Goal: Task Accomplishment & Management: Use online tool/utility

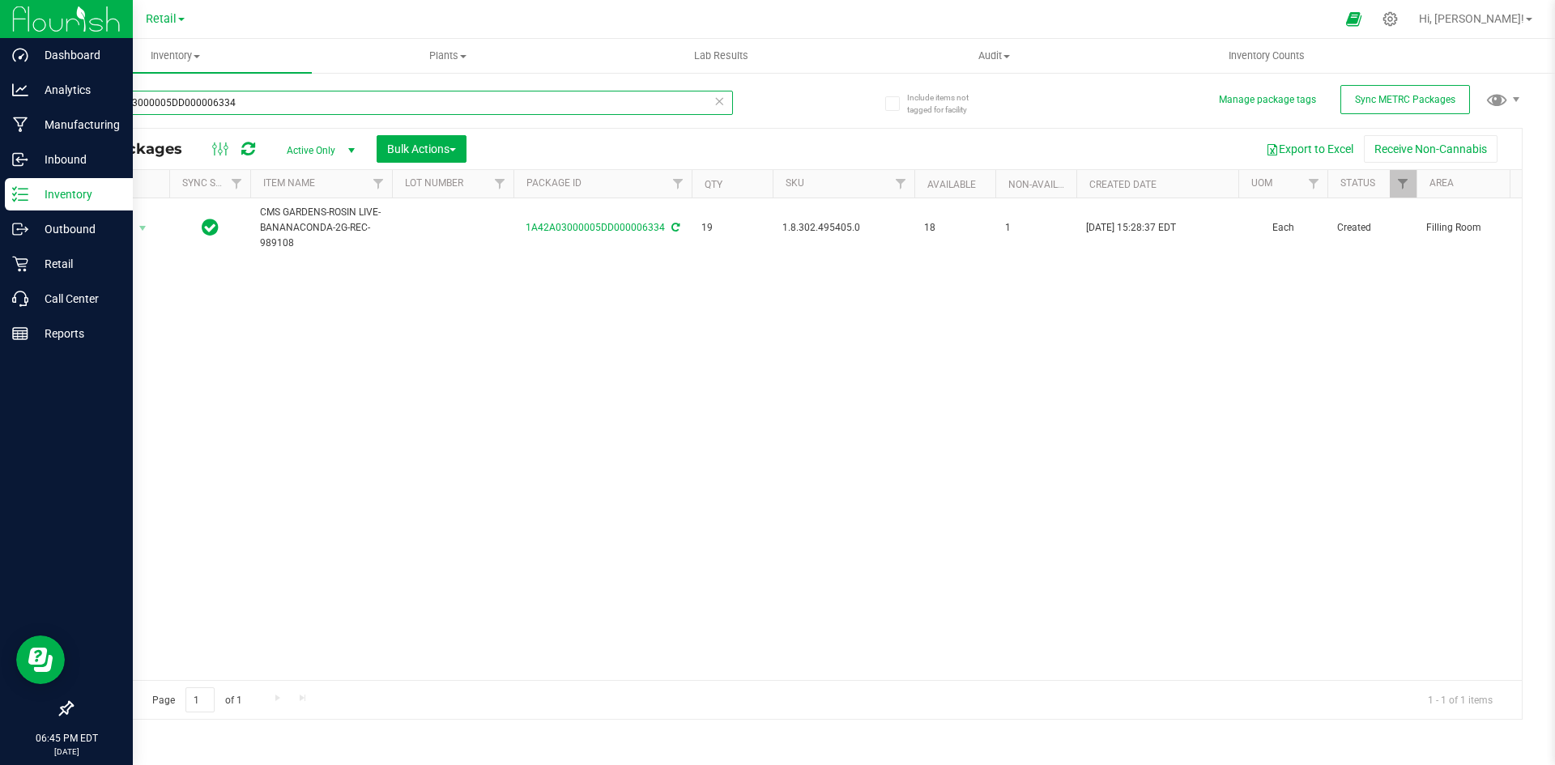
drag, startPoint x: 333, startPoint y: 109, endPoint x: 0, endPoint y: 18, distance: 345.0
click at [0, 18] on div "Dashboard Analytics Manufacturing Inbound Inventory Outbound Retail Call Center…" at bounding box center [777, 382] width 1555 height 765
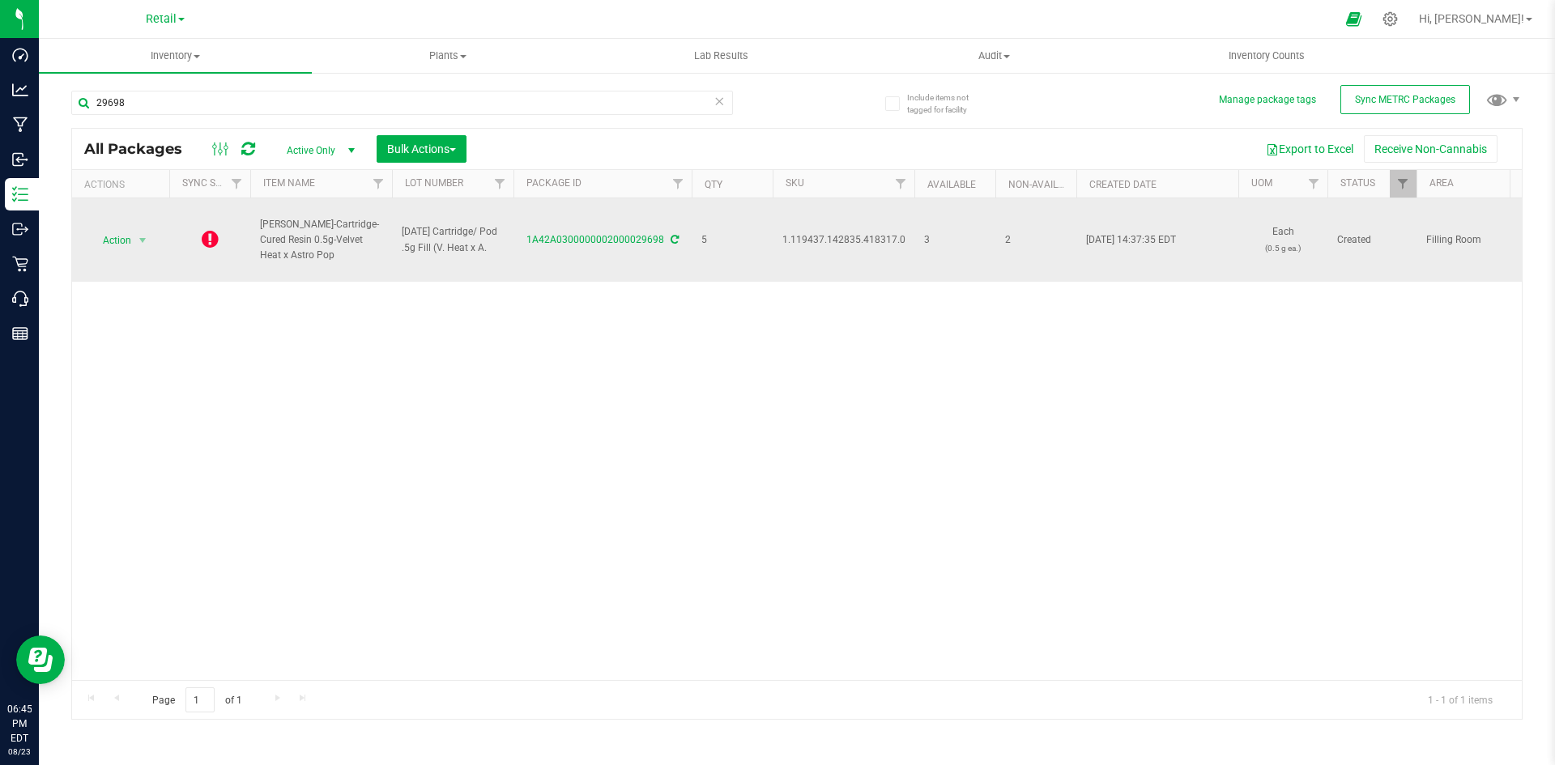
click at [803, 243] on span "1.119437.142835.418317.0" at bounding box center [843, 239] width 123 height 15
copy span "1.119437.142835.418317.0"
click at [205, 235] on icon at bounding box center [210, 238] width 17 height 19
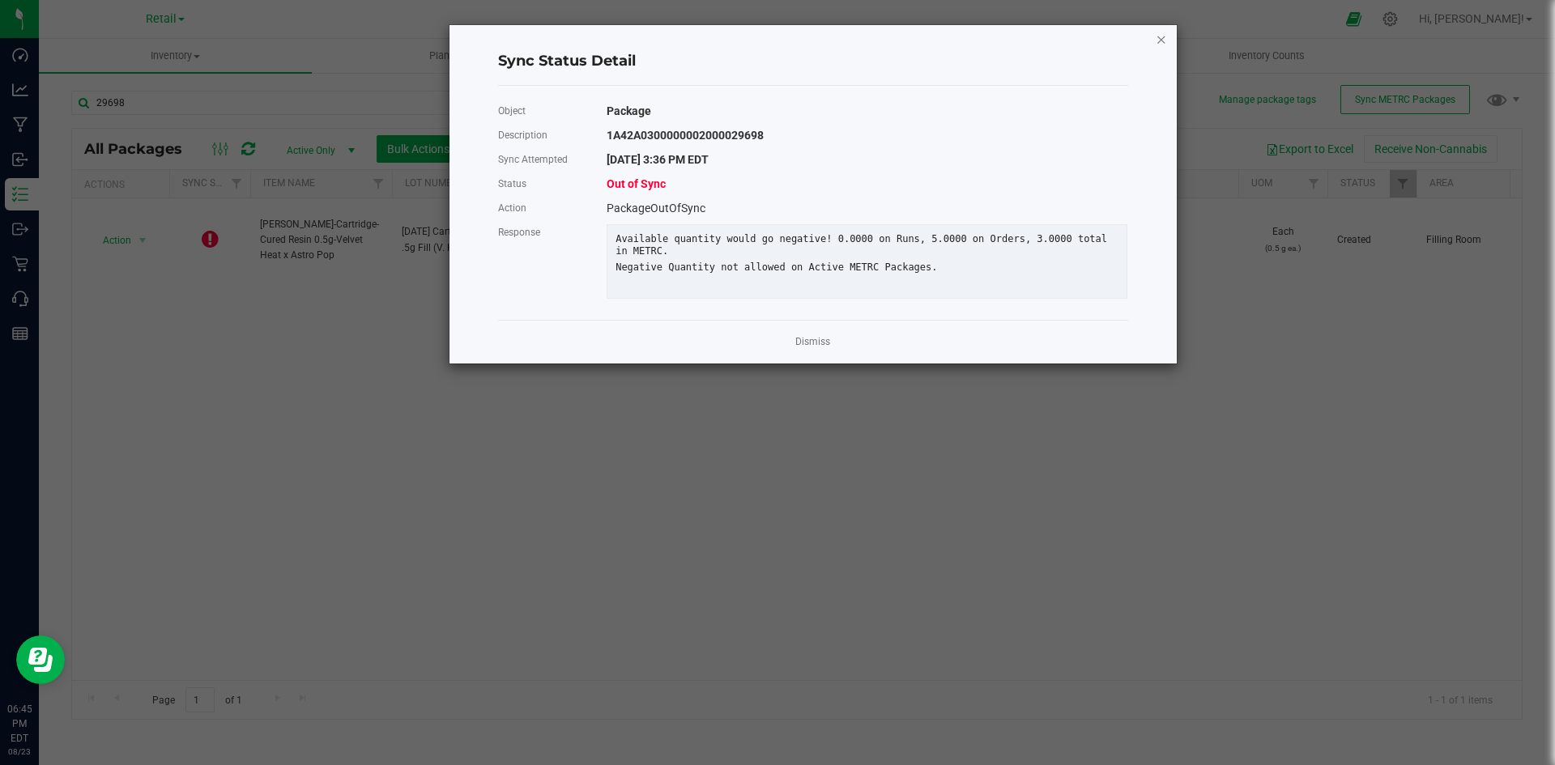
click at [1164, 38] on icon "Close" at bounding box center [1161, 38] width 11 height 19
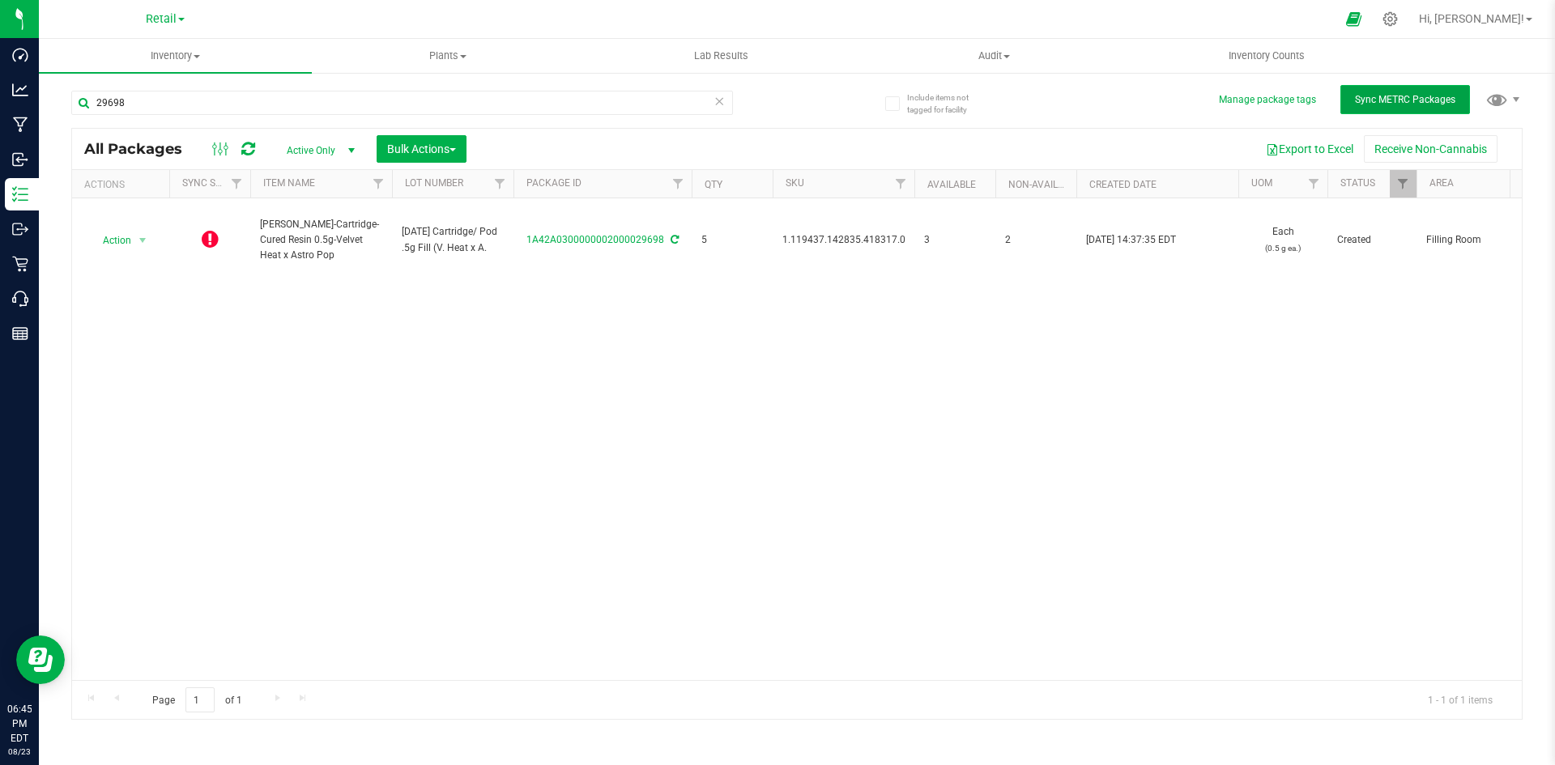
click at [1377, 104] on span "Sync METRC Packages" at bounding box center [1405, 99] width 100 height 11
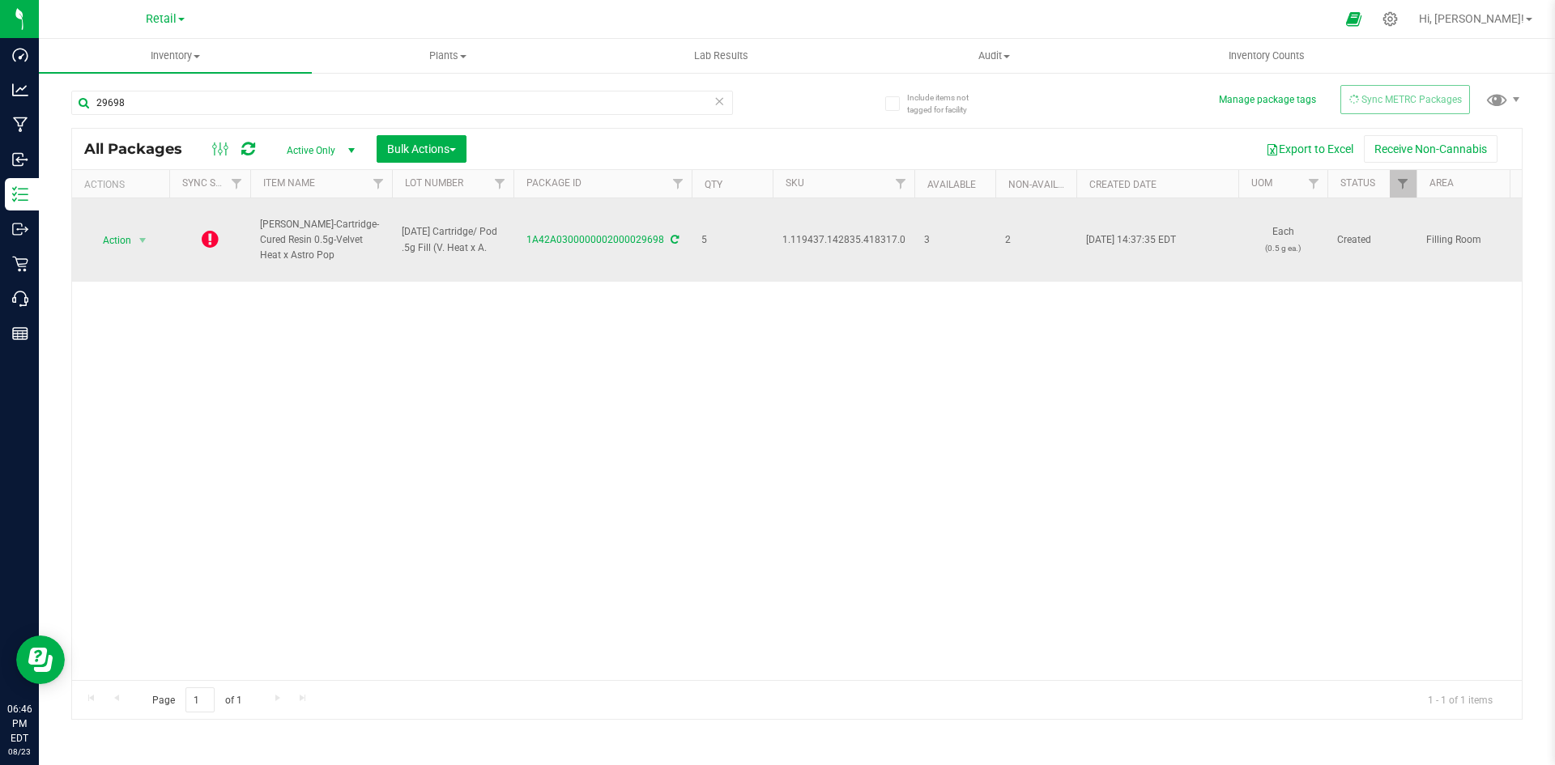
click at [215, 236] on icon at bounding box center [210, 238] width 17 height 19
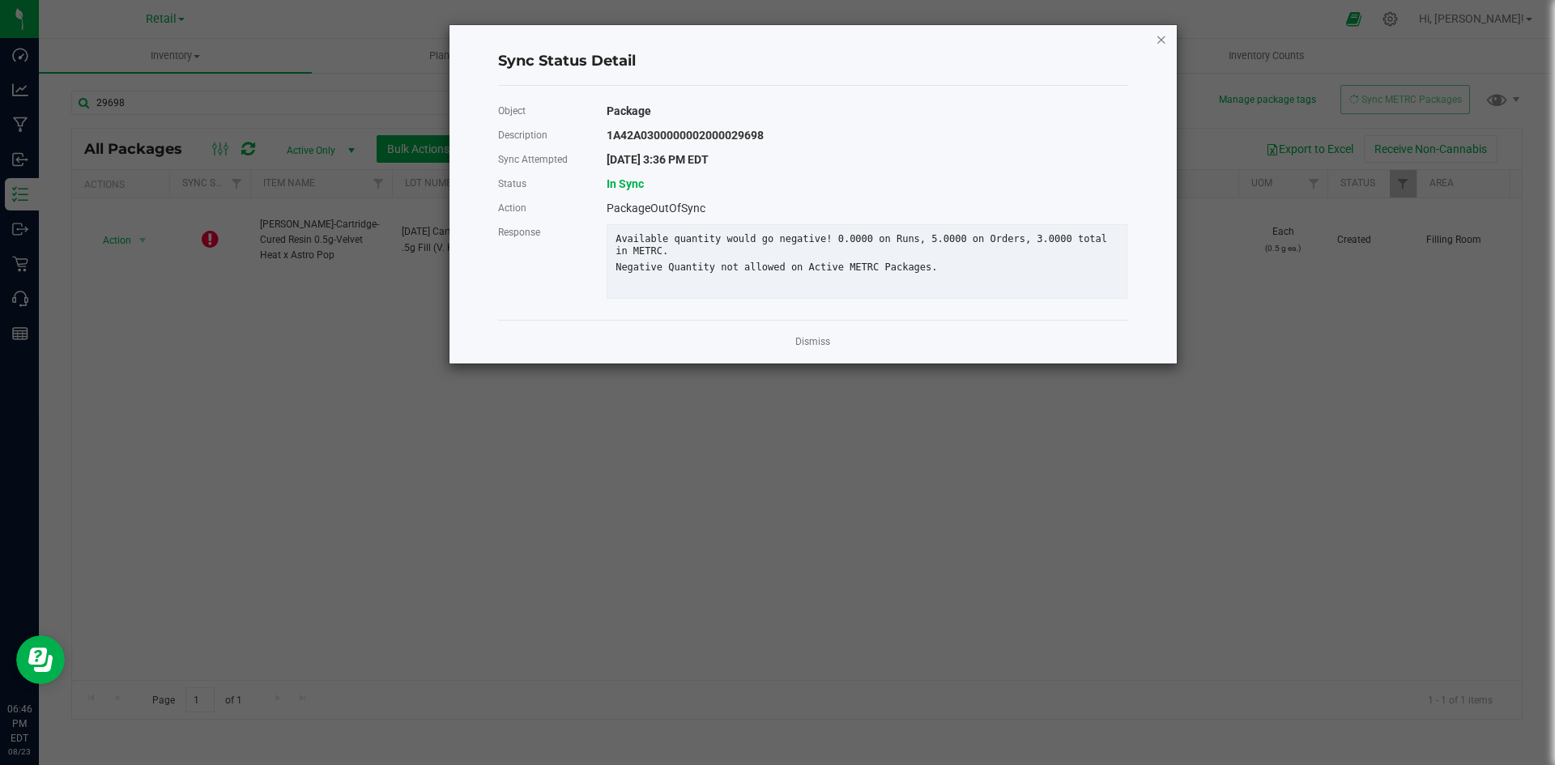
click at [1160, 36] on icon "Close" at bounding box center [1161, 38] width 11 height 19
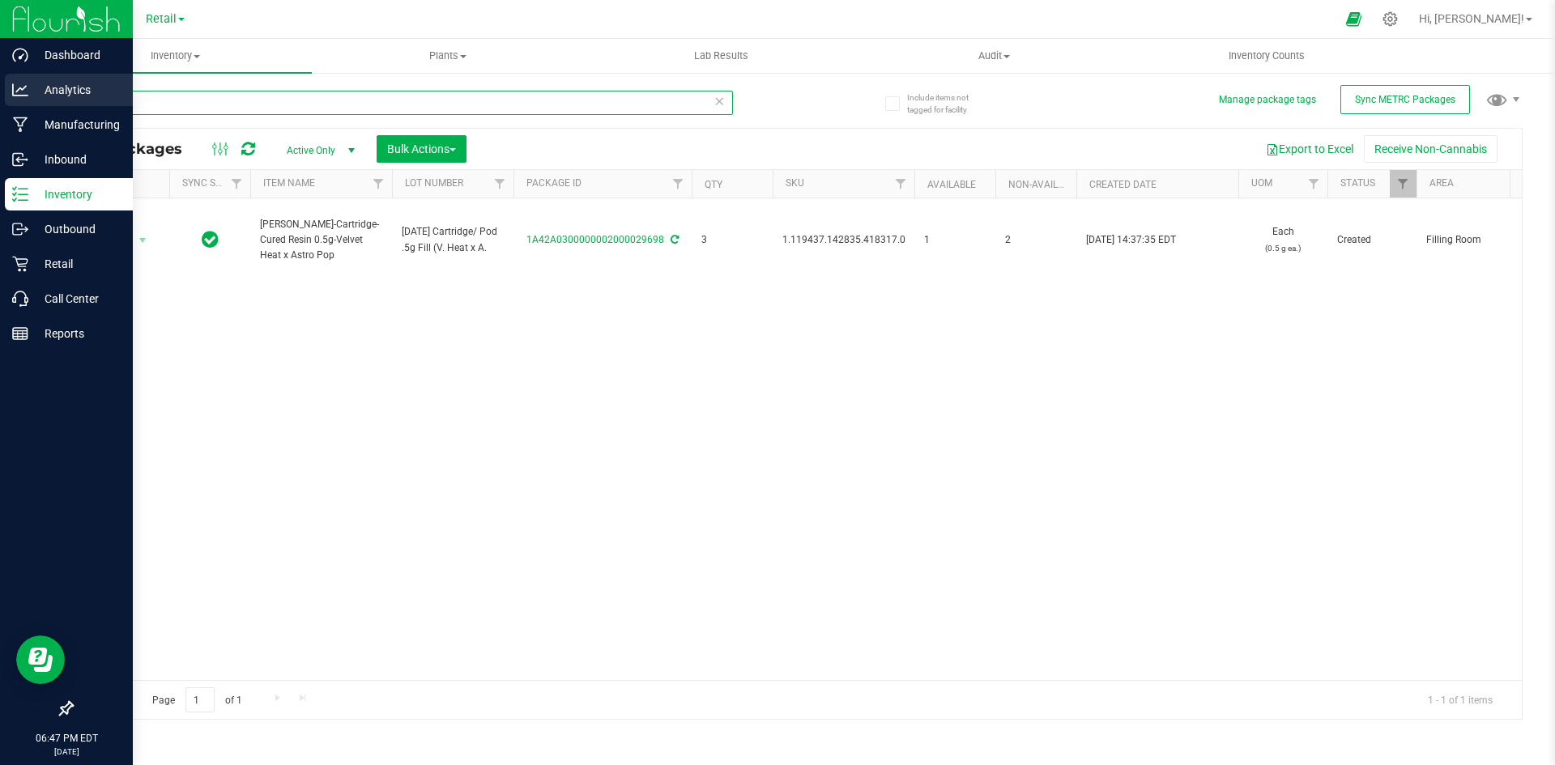
drag, startPoint x: 181, startPoint y: 92, endPoint x: 0, endPoint y: 104, distance: 180.9
click at [0, 104] on div "Dashboard Analytics Manufacturing Inbound Inventory Outbound Retail Call Center…" at bounding box center [777, 382] width 1555 height 765
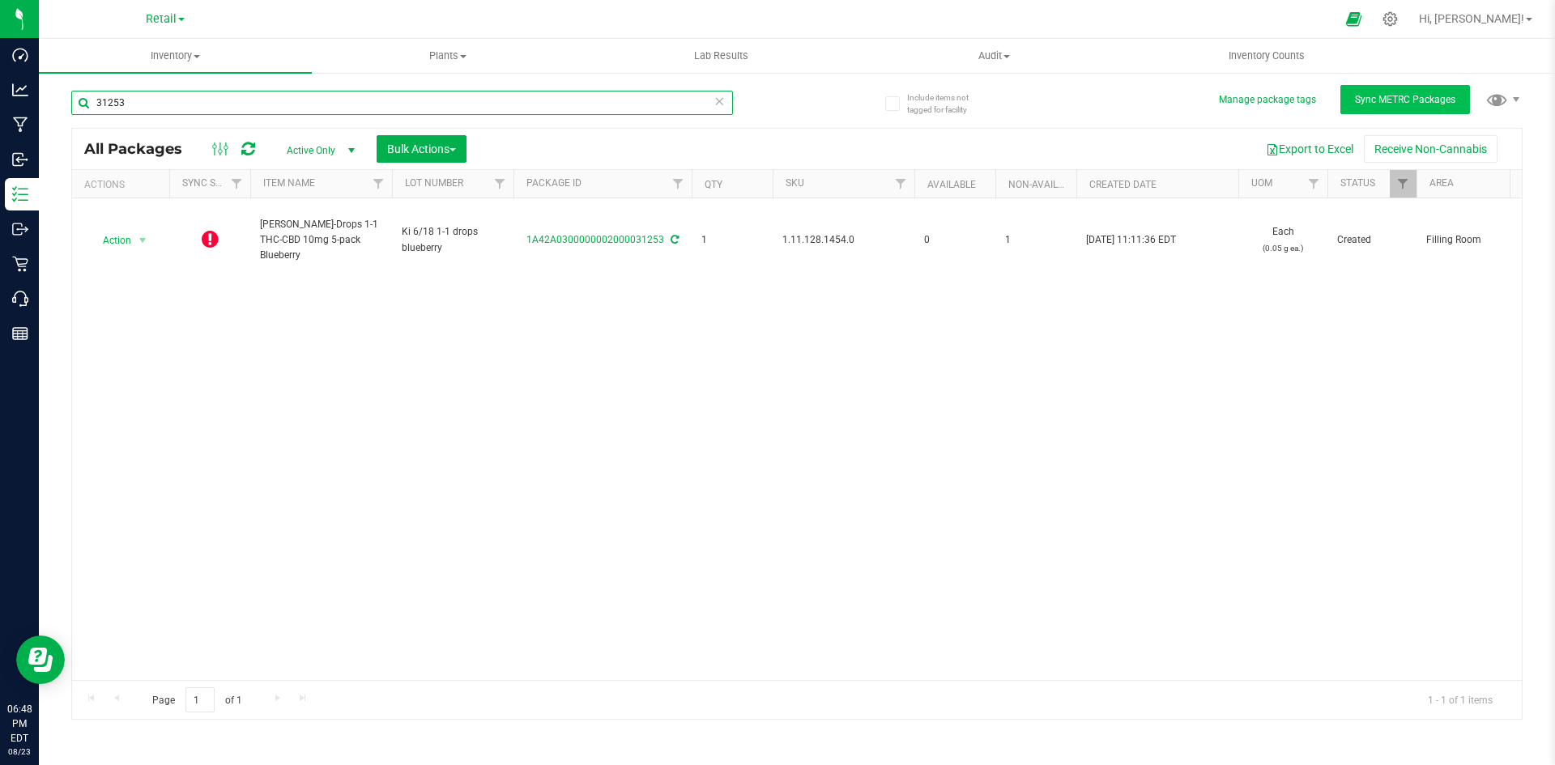
type input "31253"
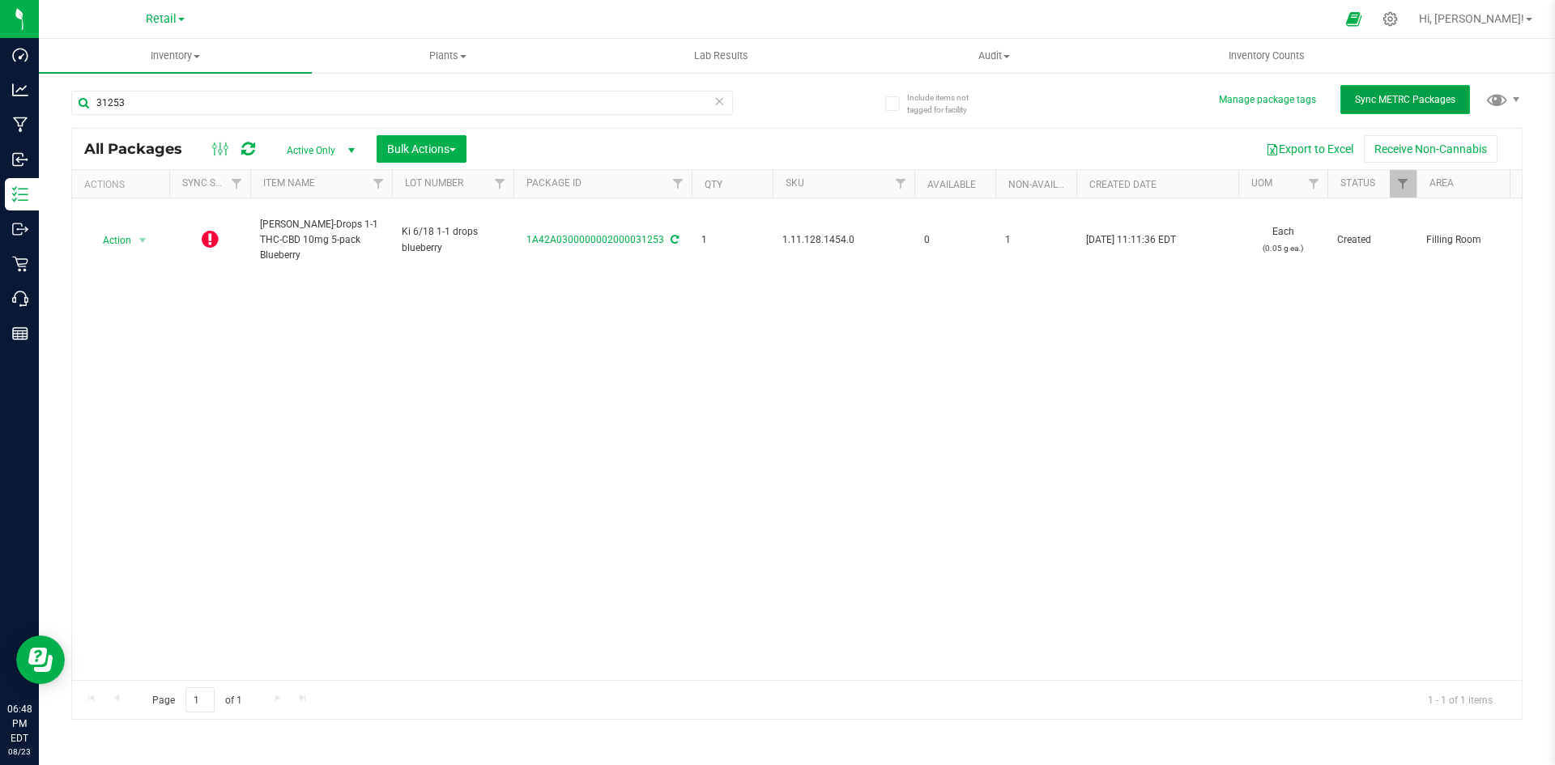
click at [1387, 102] on span "Sync METRC Packages" at bounding box center [1405, 99] width 100 height 11
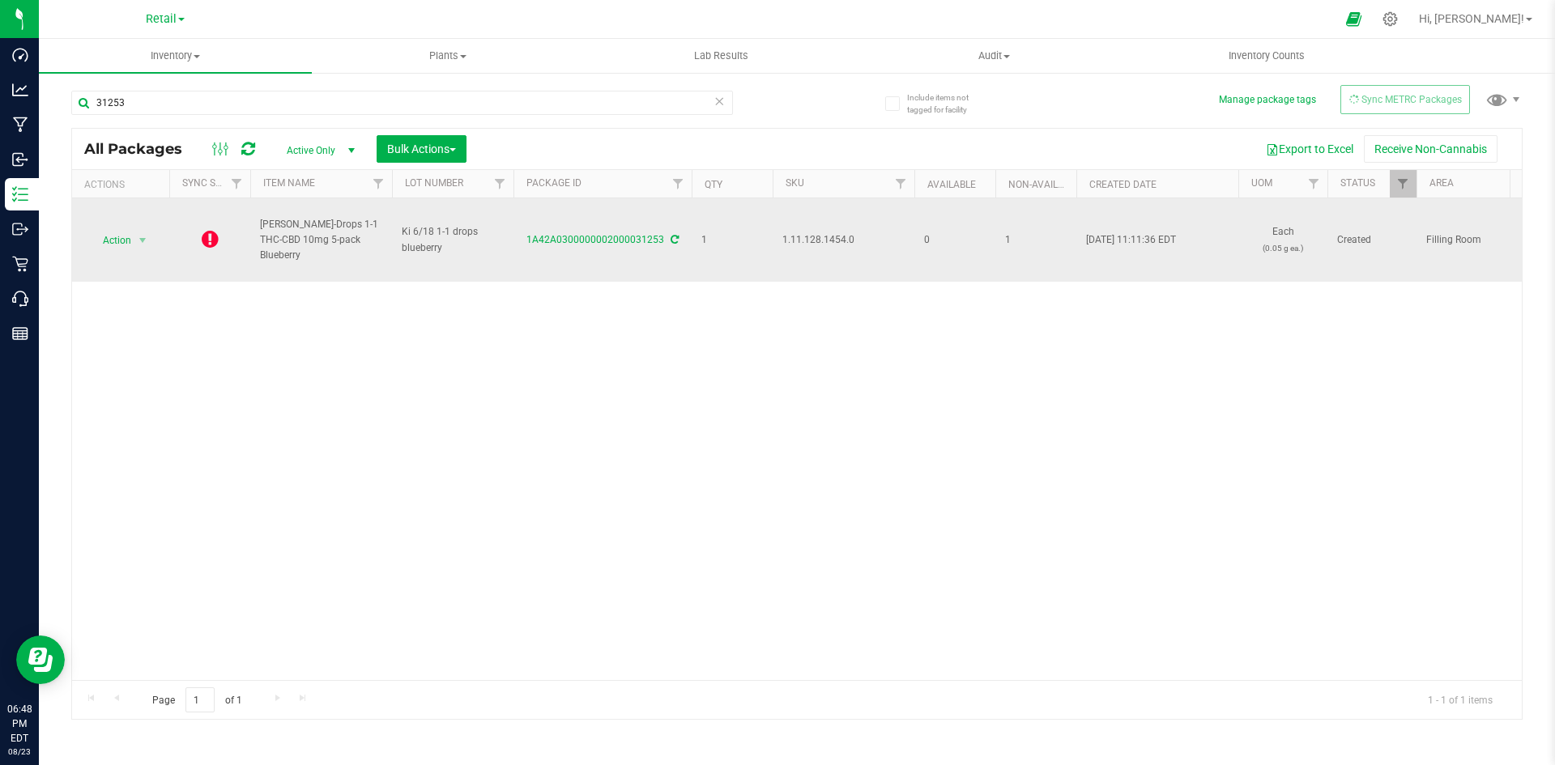
click at [832, 244] on span "1.11.128.1454.0" at bounding box center [843, 239] width 122 height 15
copy span "1.11.128.1454.0"
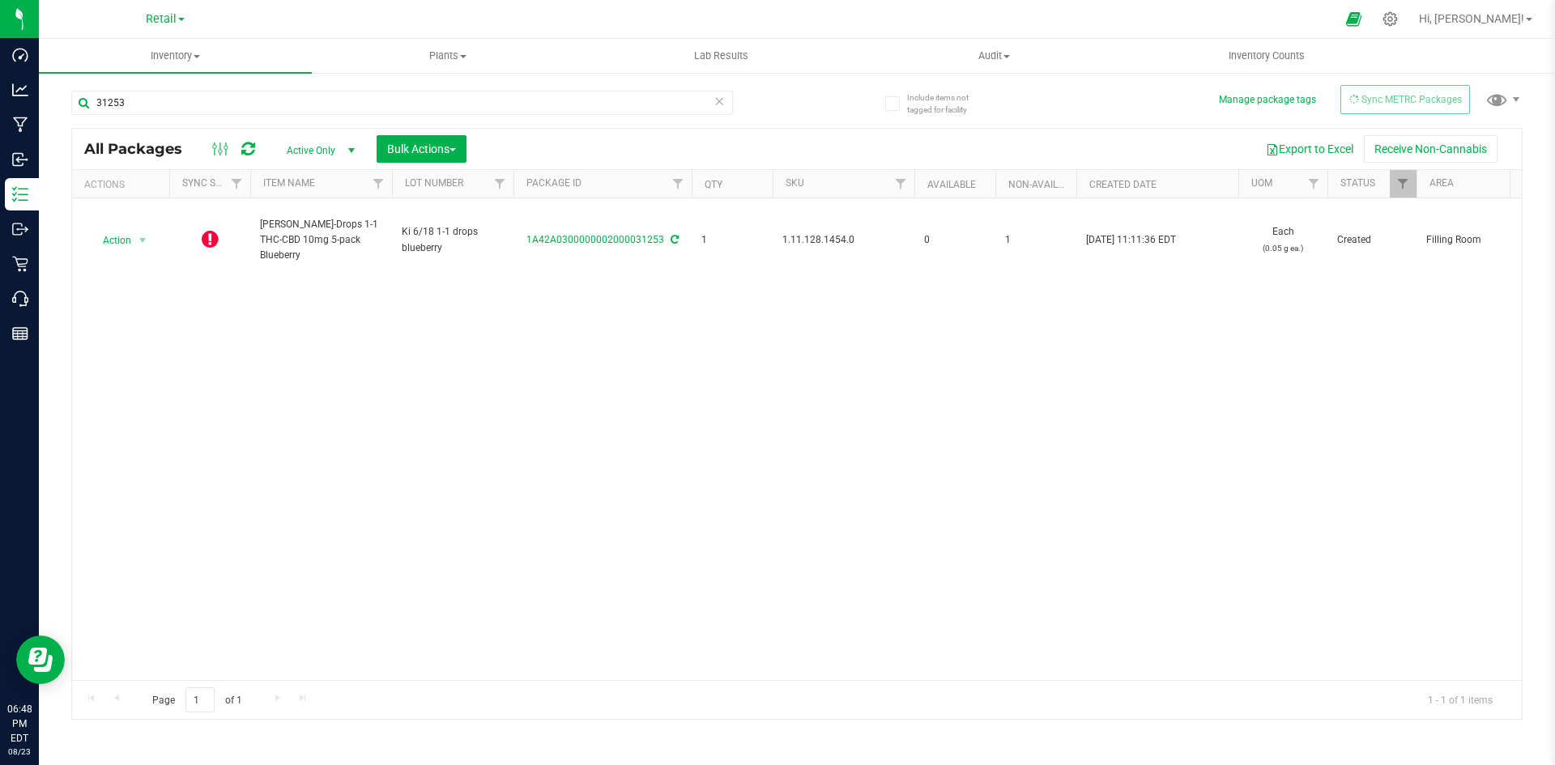
click at [1067, 371] on div "Action Action Edit attributes Global inventory Lock package Package audit log P…" at bounding box center [797, 439] width 1450 height 482
